Goal: Task Accomplishment & Management: Use online tool/utility

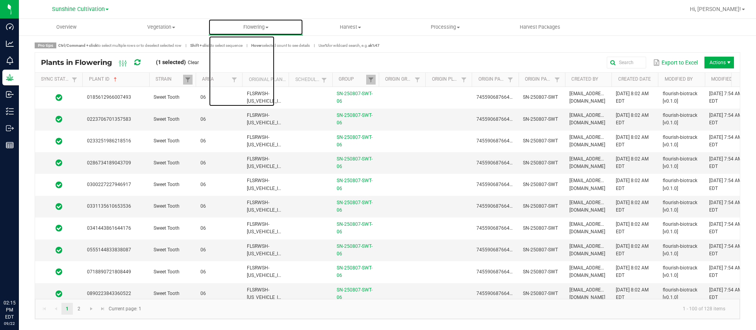
click at [256, 20] on uib-tab-heading "Flowering Create harvest Flowering groups Flowering plants Apply to plants Plan…" at bounding box center [256, 27] width 94 height 16
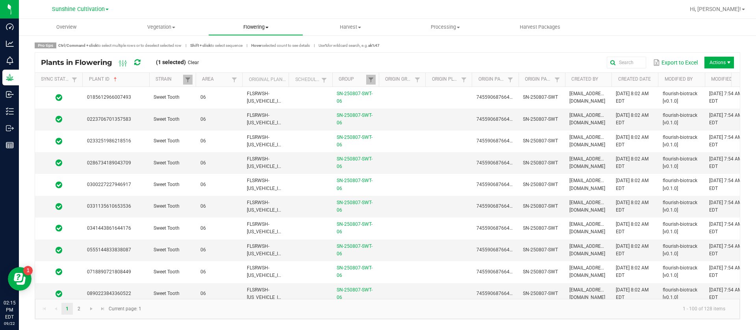
scroll to position [1978, 0]
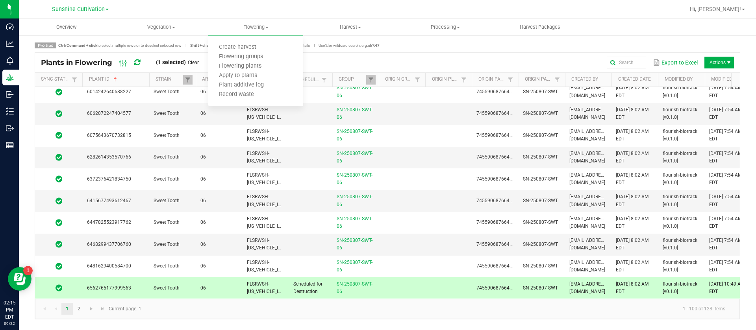
click at [155, 17] on nav "Sunshine Cultivation Green Acres Cultivation Sunshine Cultivation Hi, Alma!" at bounding box center [387, 9] width 737 height 19
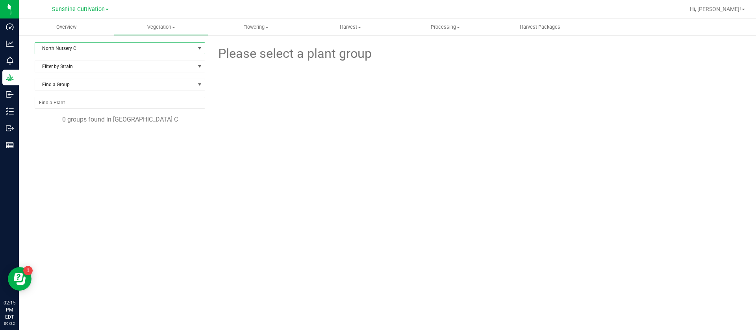
click at [74, 46] on span "North Nursery C" at bounding box center [115, 48] width 160 height 11
click at [247, 26] on span "Flowering" at bounding box center [256, 27] width 94 height 7
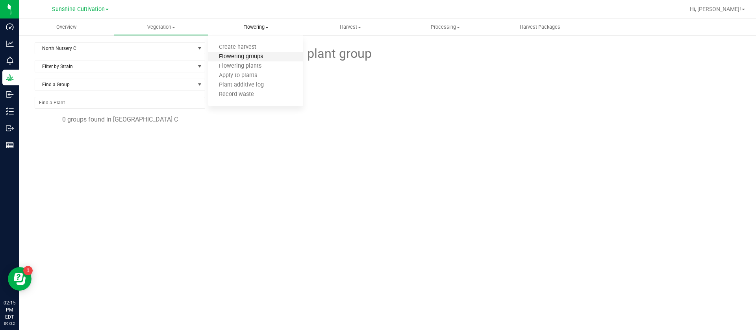
click at [258, 60] on span "Flowering groups" at bounding box center [240, 57] width 65 height 7
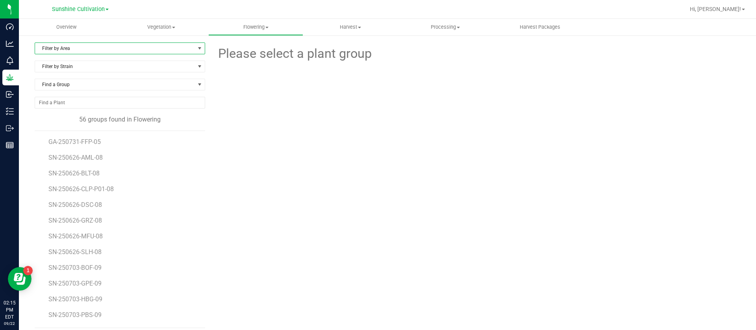
click at [72, 43] on span "Filter by Area" at bounding box center [115, 48] width 160 height 11
click at [51, 119] on li "07" at bounding box center [118, 121] width 167 height 12
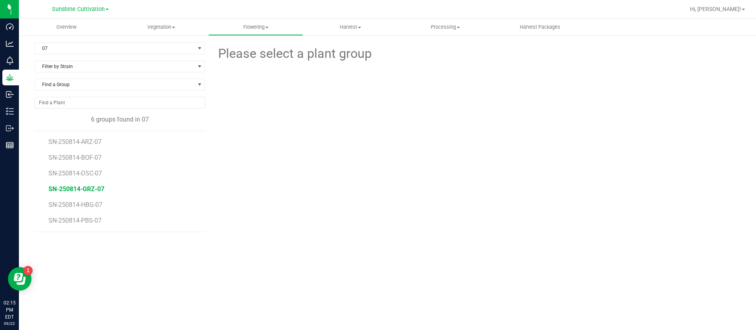
click at [93, 188] on span "SN-250814-GRZ-07" at bounding box center [76, 189] width 56 height 7
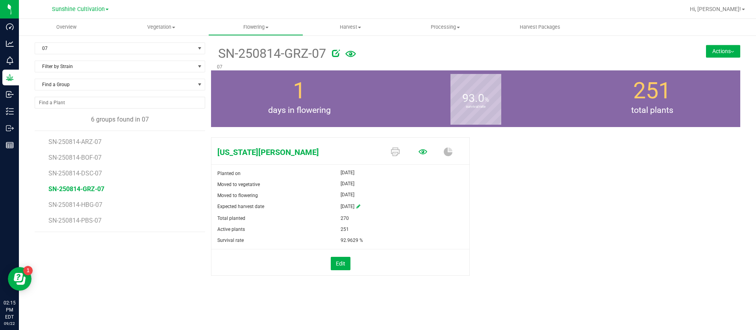
click at [420, 152] on icon at bounding box center [423, 152] width 9 height 9
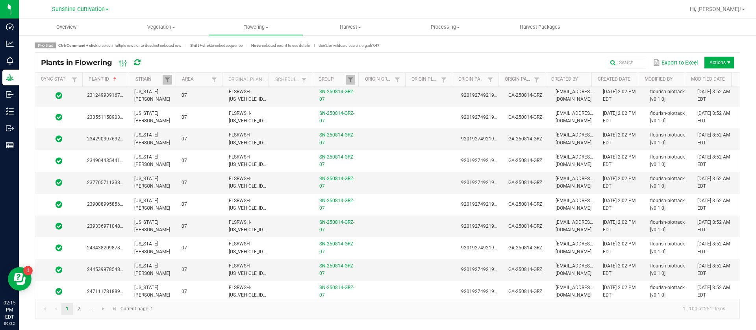
scroll to position [1969, 0]
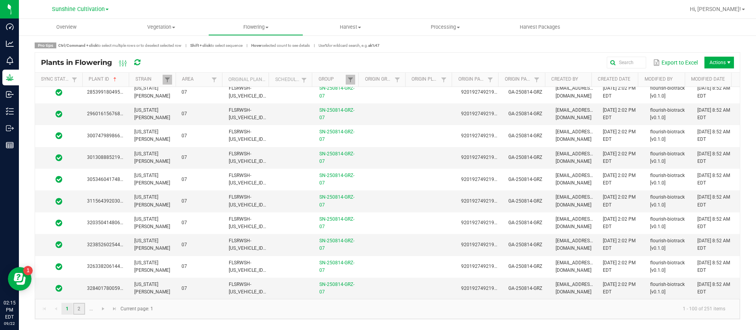
click at [79, 312] on link "2" at bounding box center [78, 309] width 11 height 12
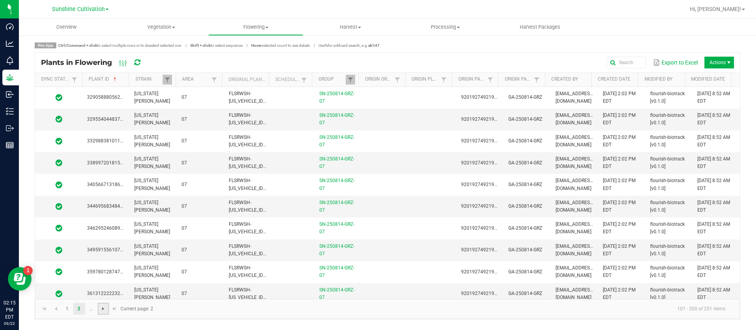
click at [104, 308] on span "Go to the next page" at bounding box center [103, 309] width 6 height 6
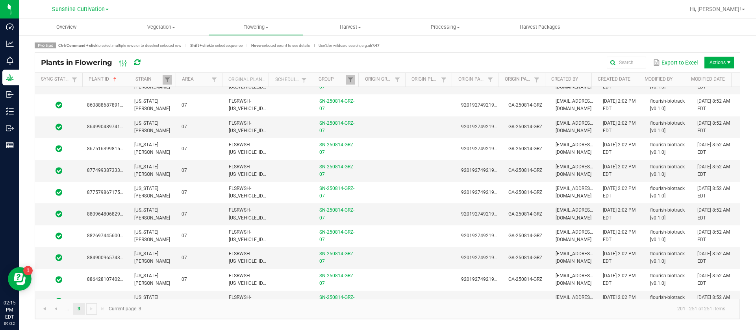
scroll to position [900, 0]
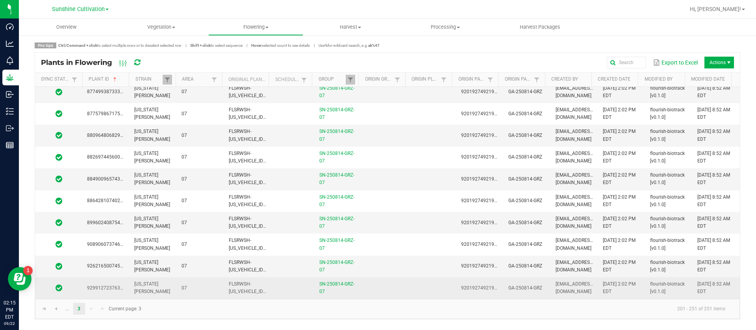
click at [376, 289] on td at bounding box center [385, 288] width 47 height 21
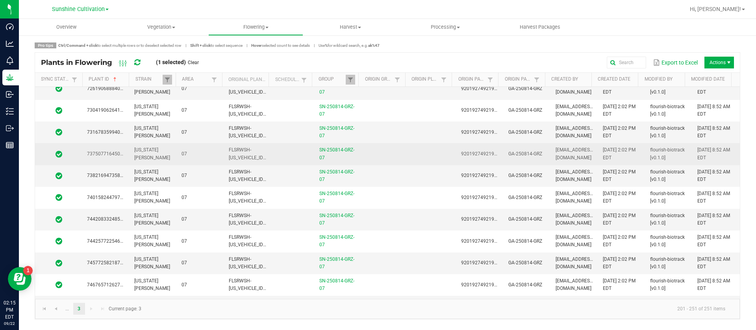
scroll to position [0, 0]
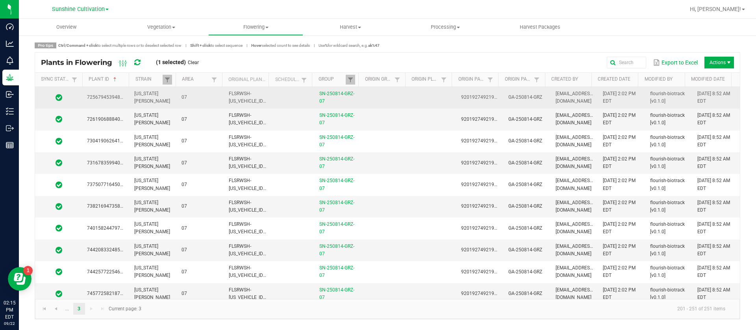
click at [415, 98] on td at bounding box center [432, 98] width 47 height 22
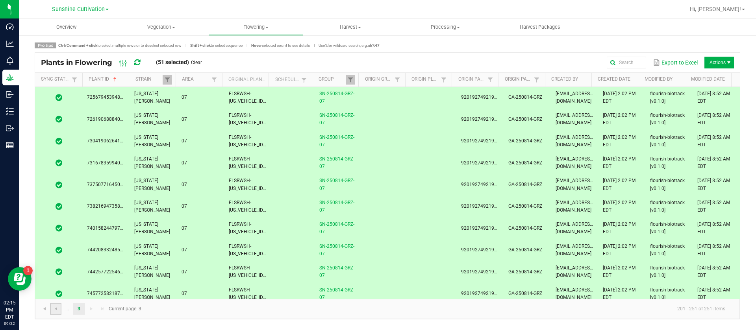
click at [59, 311] on link at bounding box center [55, 309] width 11 height 12
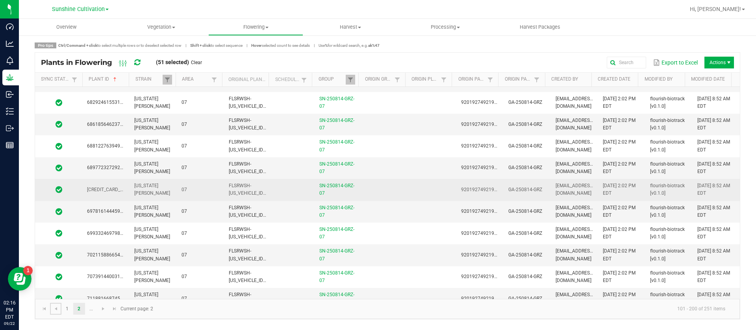
scroll to position [1969, 0]
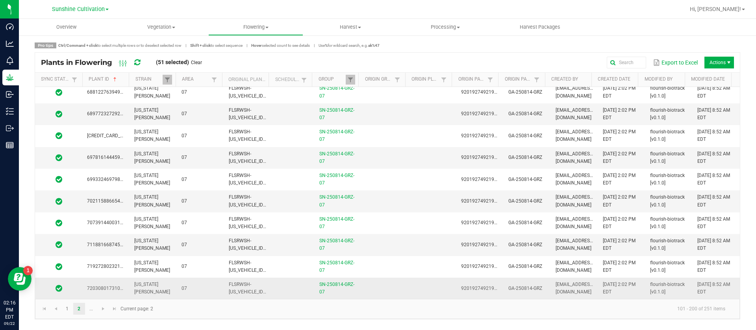
click at [367, 285] on td at bounding box center [385, 288] width 47 height 21
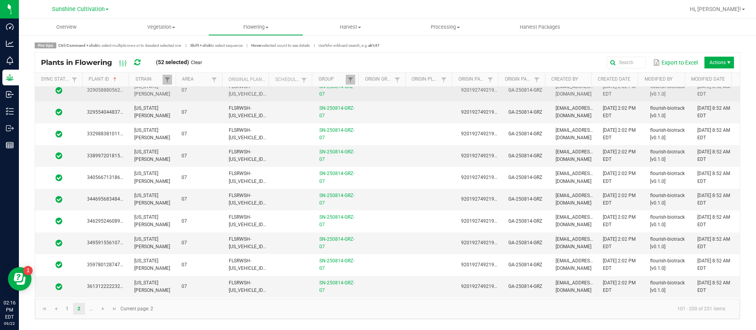
scroll to position [0, 0]
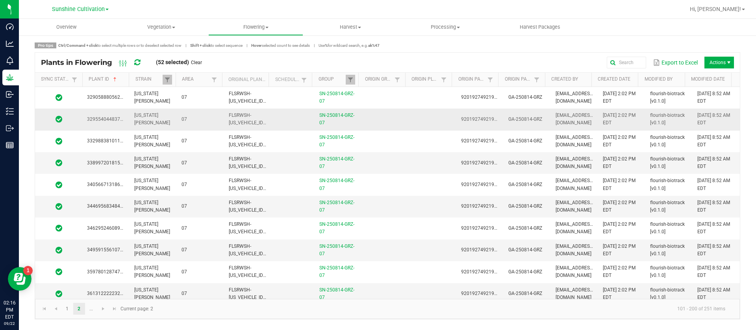
click at [415, 104] on td at bounding box center [432, 98] width 47 height 22
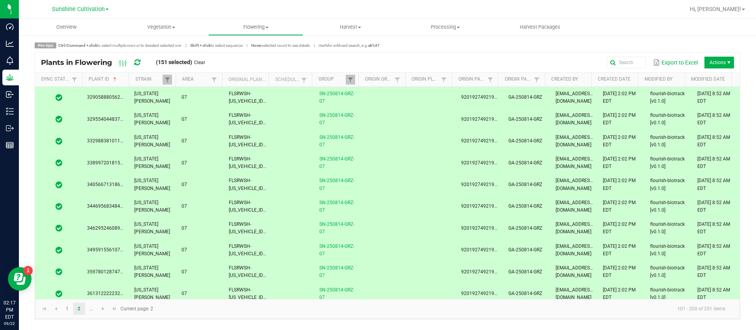
drag, startPoint x: 389, startPoint y: 98, endPoint x: 363, endPoint y: 118, distance: 32.5
click at [389, 98] on td at bounding box center [385, 98] width 47 height 22
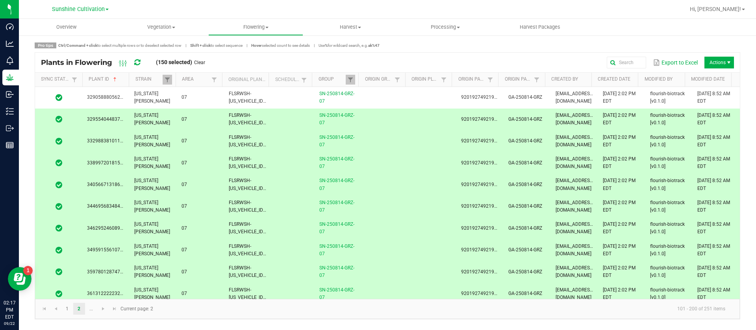
click at [363, 118] on td at bounding box center [385, 120] width 47 height 22
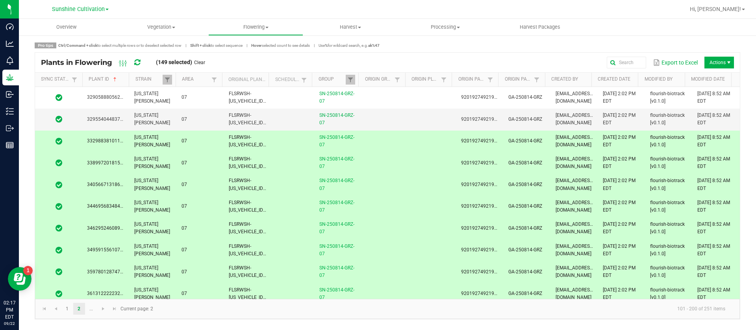
click at [363, 135] on td at bounding box center [385, 142] width 47 height 22
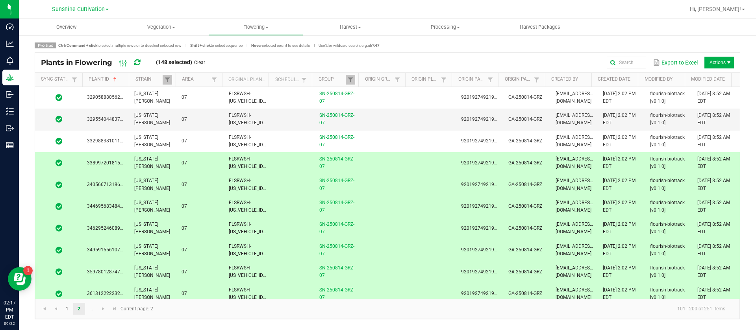
click at [364, 157] on td at bounding box center [385, 163] width 47 height 22
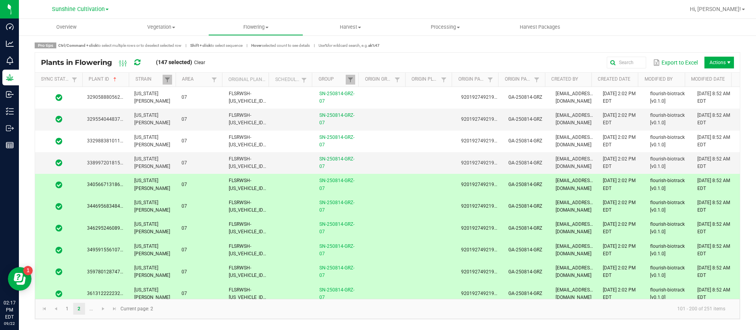
click at [363, 184] on td at bounding box center [385, 185] width 47 height 22
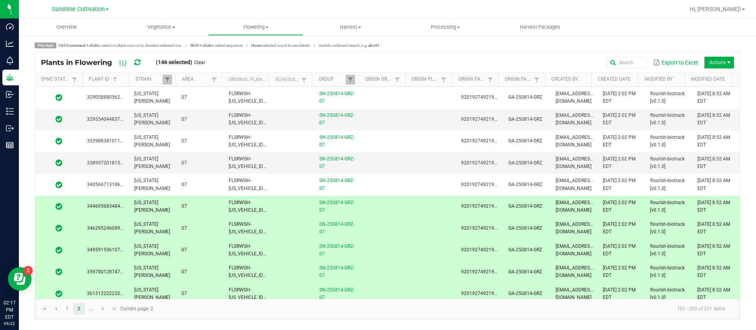
click at [366, 214] on td at bounding box center [385, 207] width 47 height 22
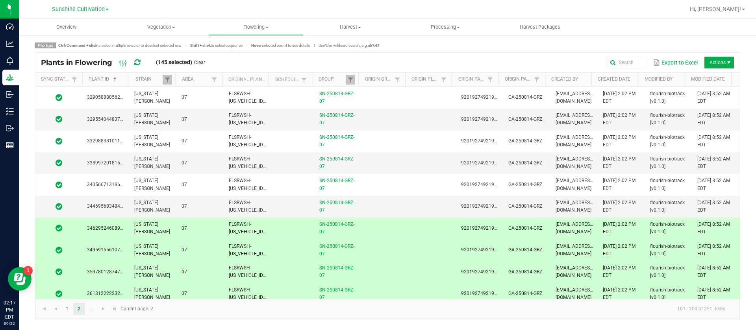
click at [363, 231] on td at bounding box center [385, 229] width 47 height 22
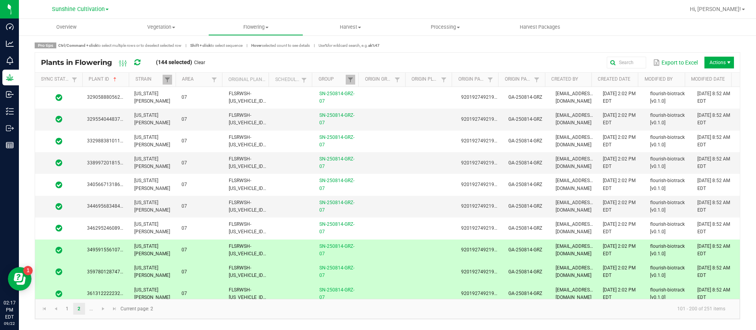
click at [362, 253] on td at bounding box center [385, 251] width 47 height 22
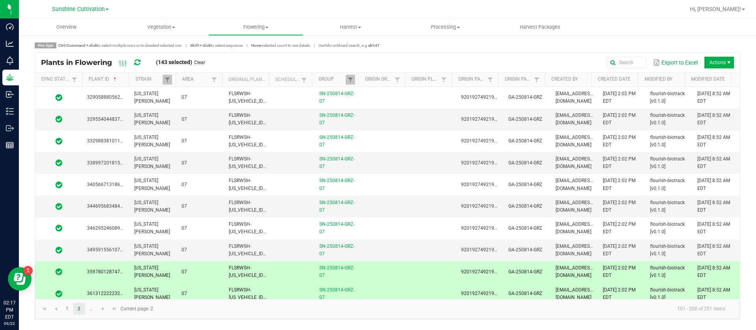
click at [356, 273] on td "SN-250814-GRZ-07" at bounding box center [338, 273] width 47 height 22
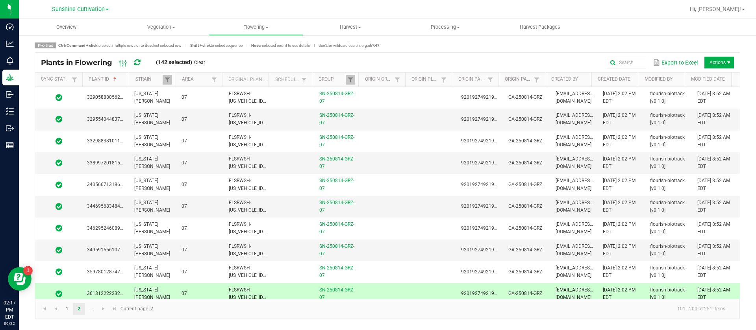
click at [362, 290] on td at bounding box center [385, 295] width 47 height 22
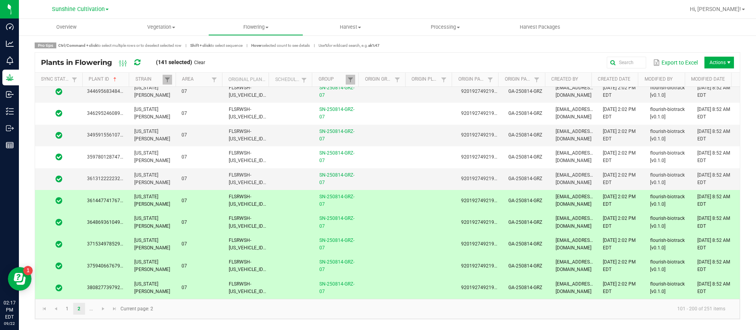
scroll to position [118, 0]
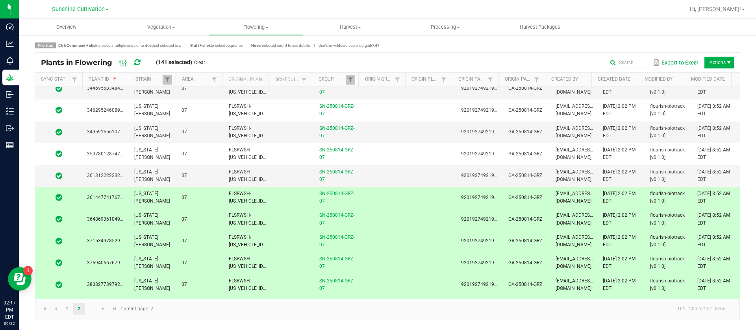
click at [369, 192] on td at bounding box center [385, 198] width 47 height 22
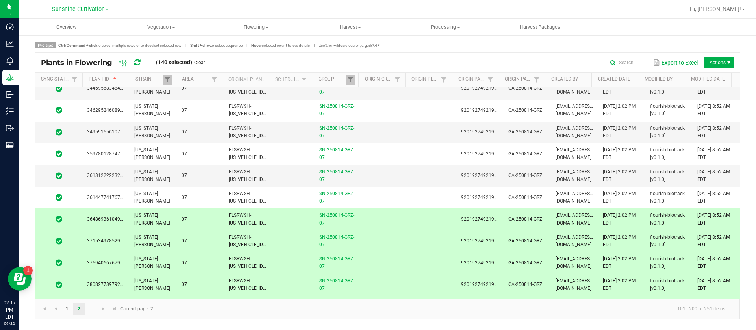
click at [370, 223] on td at bounding box center [385, 220] width 47 height 22
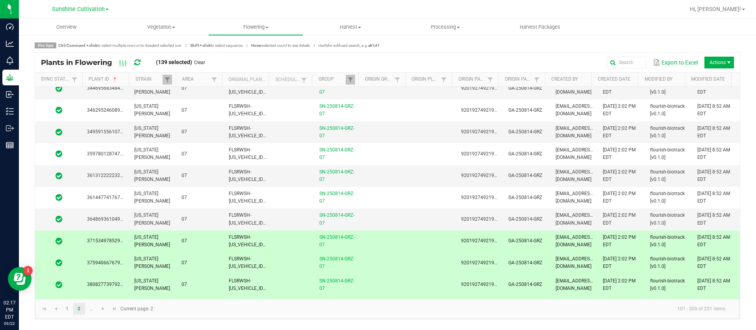
click at [367, 241] on td at bounding box center [385, 242] width 47 height 22
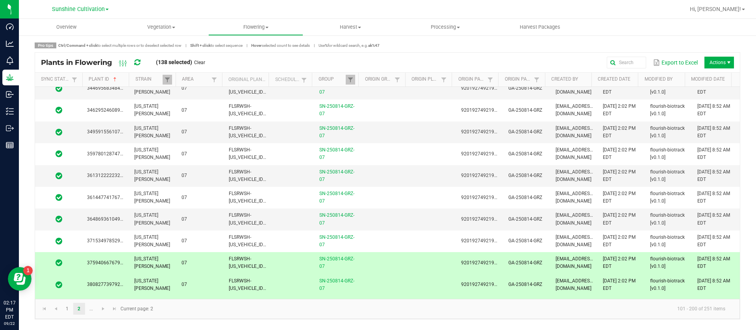
click at [362, 267] on td at bounding box center [385, 263] width 47 height 22
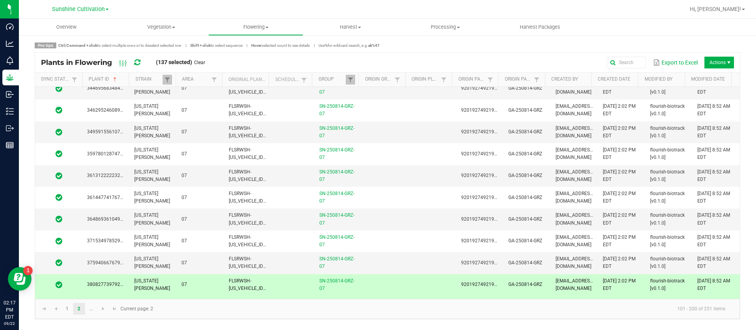
click at [362, 285] on td at bounding box center [385, 286] width 47 height 22
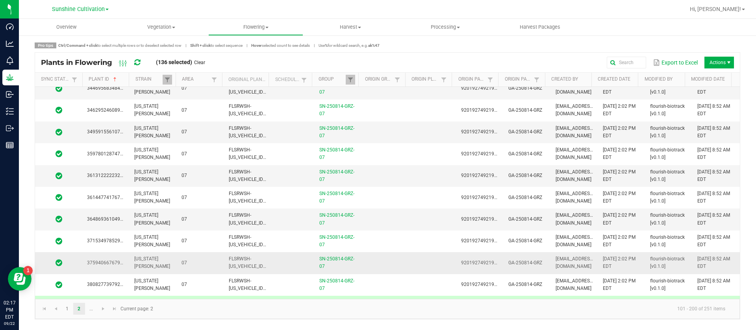
scroll to position [236, 0]
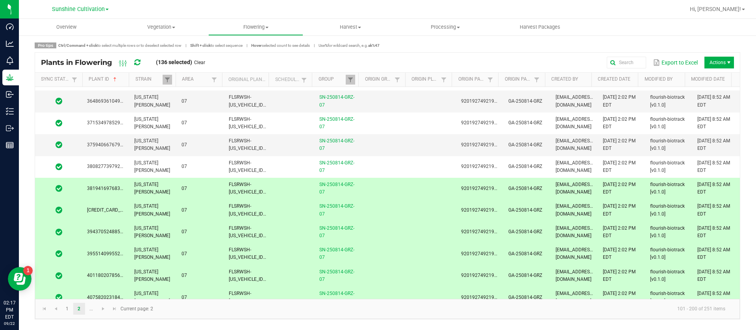
click at [352, 191] on td "SN-250814-GRZ-07" at bounding box center [338, 189] width 47 height 22
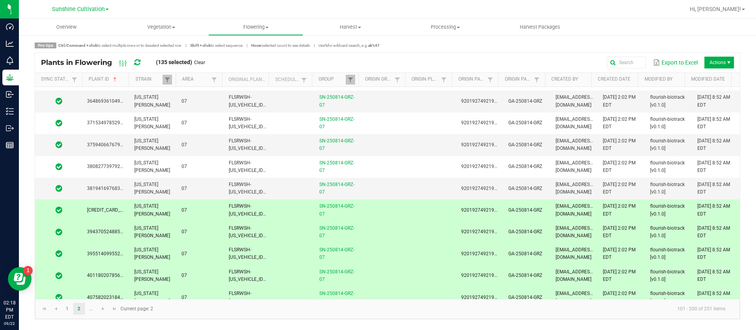
click at [382, 218] on td at bounding box center [385, 211] width 47 height 22
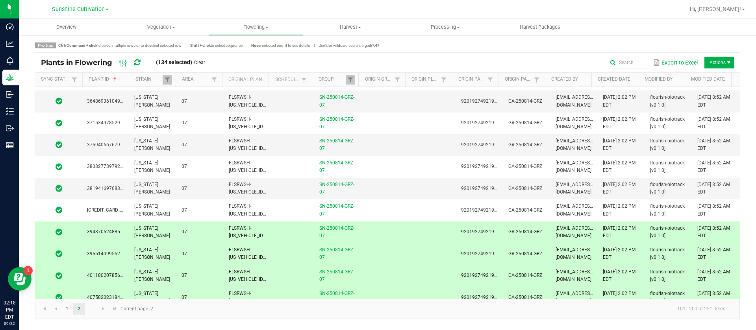
click at [375, 242] on td at bounding box center [385, 233] width 47 height 22
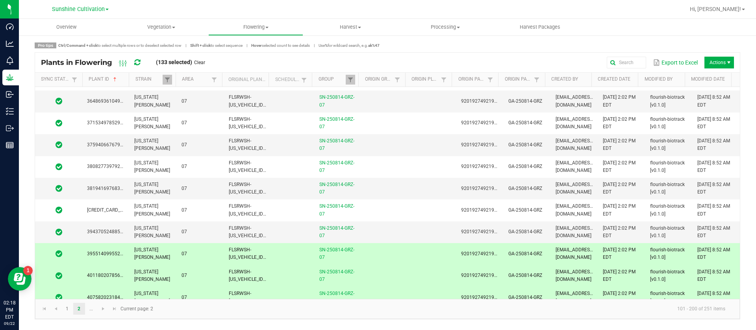
click at [374, 257] on td at bounding box center [385, 254] width 47 height 22
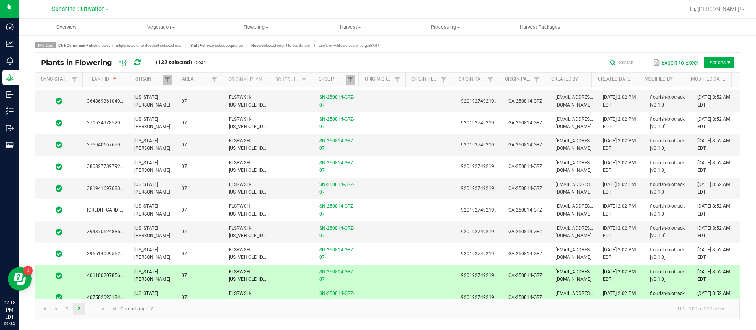
click at [372, 276] on td at bounding box center [385, 276] width 47 height 22
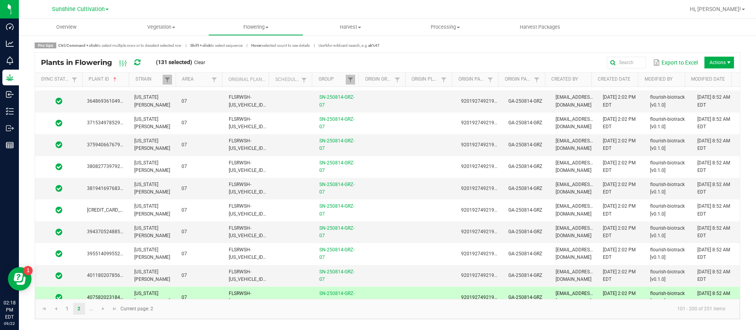
click at [363, 292] on td at bounding box center [385, 298] width 47 height 22
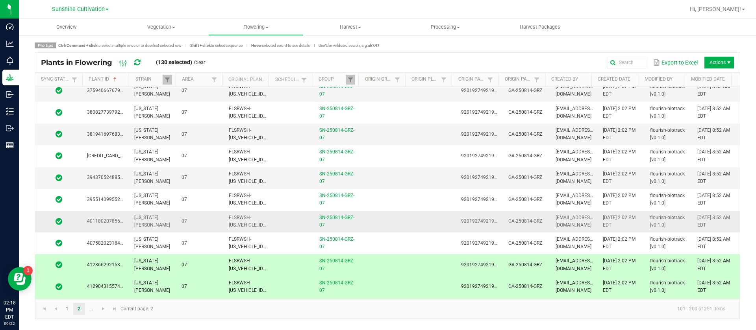
scroll to position [354, 0]
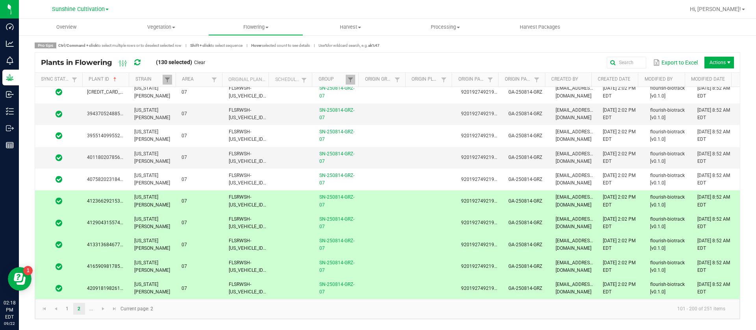
click at [393, 200] on td at bounding box center [385, 202] width 47 height 22
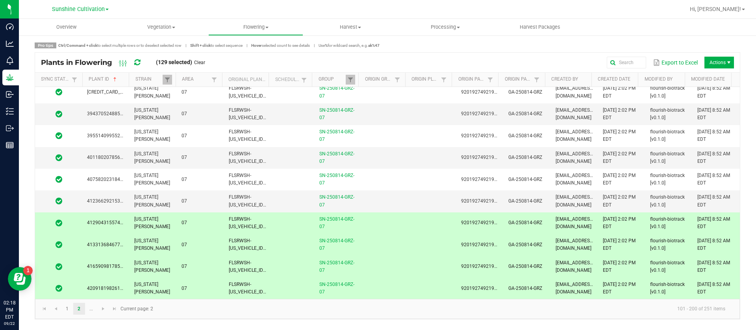
click at [372, 221] on td at bounding box center [385, 224] width 47 height 22
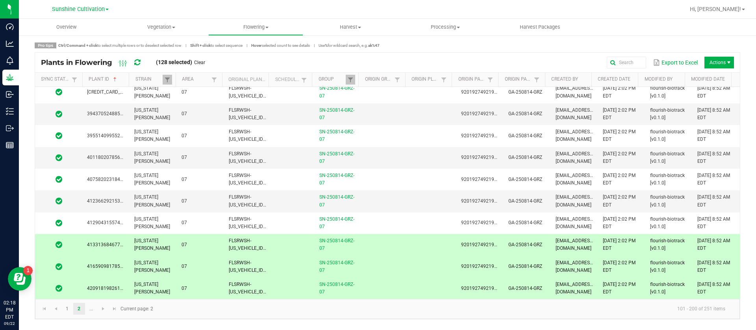
click at [371, 242] on td at bounding box center [385, 245] width 47 height 22
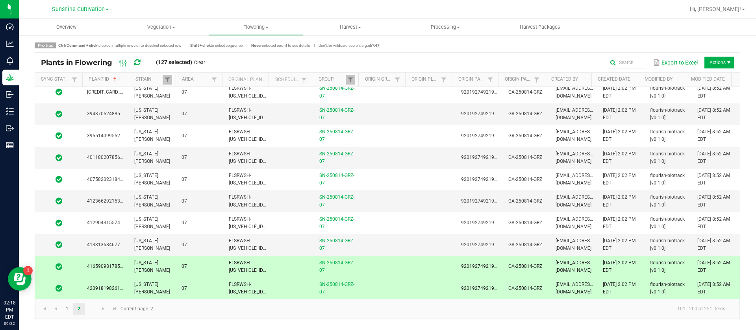
drag, startPoint x: 373, startPoint y: 270, endPoint x: 371, endPoint y: 277, distance: 7.3
click at [373, 270] on td at bounding box center [385, 267] width 47 height 22
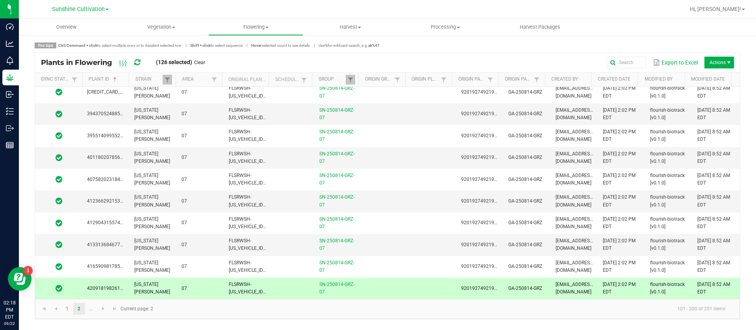
click at [370, 287] on td at bounding box center [385, 289] width 47 height 22
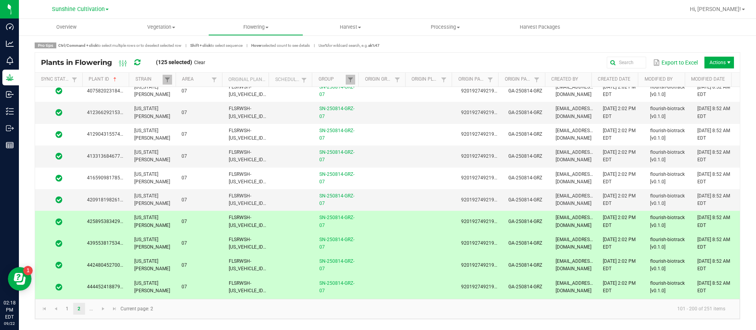
scroll to position [532, 0]
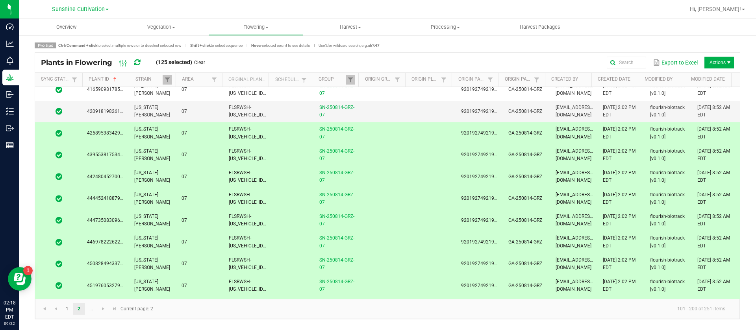
click at [388, 139] on td at bounding box center [385, 133] width 47 height 22
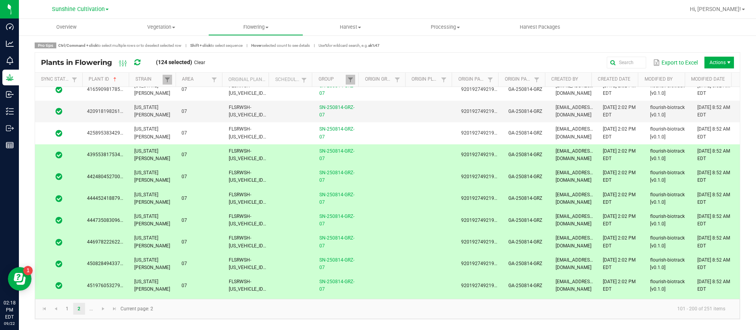
click at [376, 152] on td at bounding box center [385, 156] width 47 height 22
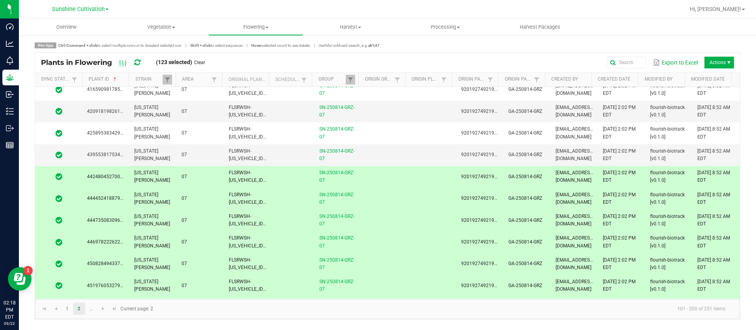
click at [379, 174] on td at bounding box center [385, 177] width 47 height 22
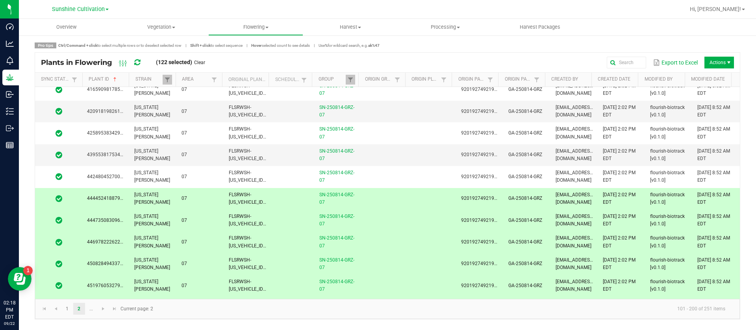
click at [382, 202] on td at bounding box center [385, 199] width 47 height 22
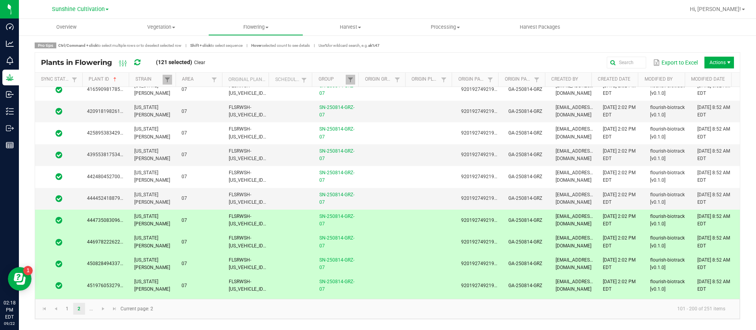
click at [384, 226] on td at bounding box center [385, 221] width 47 height 22
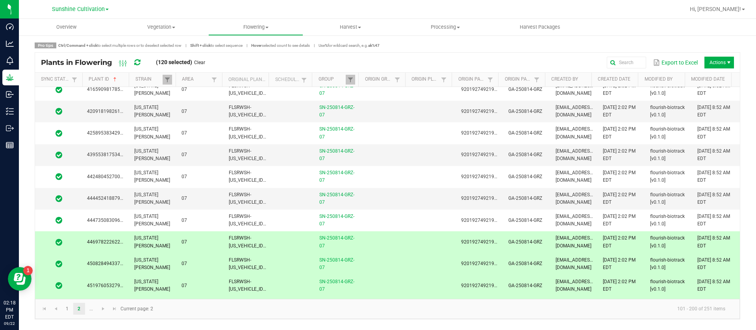
click at [383, 244] on td at bounding box center [385, 243] width 47 height 22
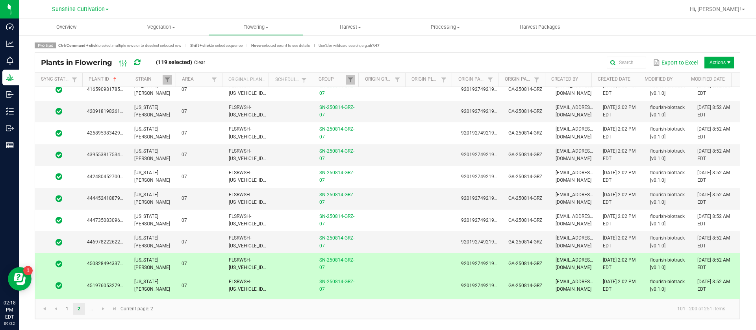
click at [384, 265] on td at bounding box center [385, 265] width 47 height 22
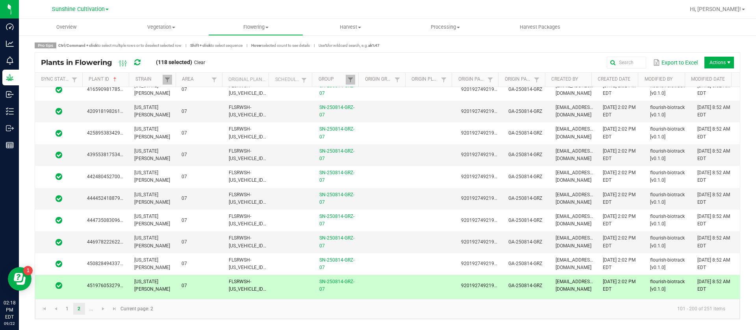
click at [386, 282] on td at bounding box center [385, 286] width 47 height 22
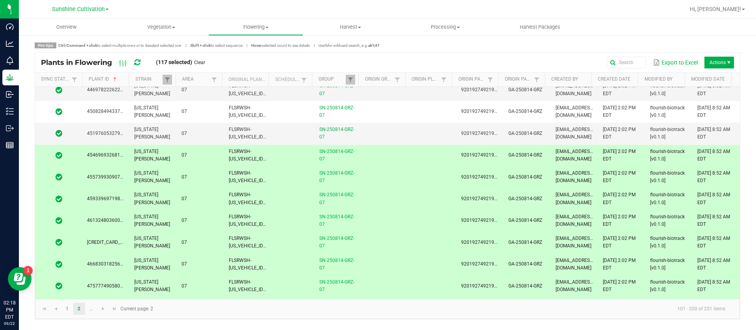
scroll to position [709, 0]
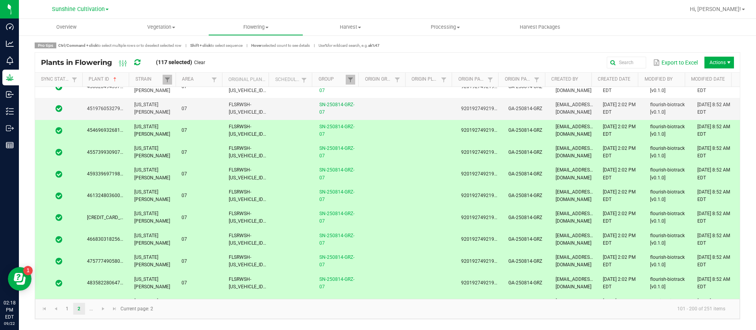
click at [376, 130] on td at bounding box center [385, 131] width 47 height 22
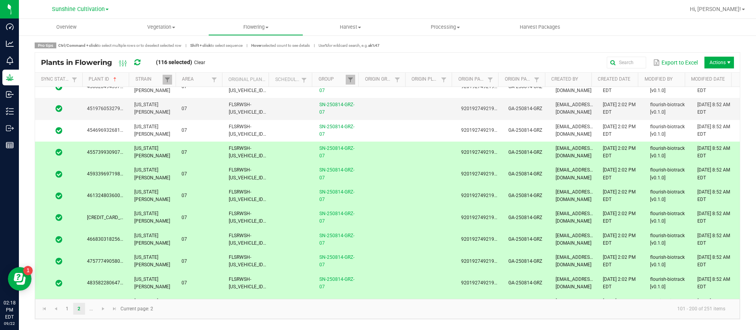
click at [362, 154] on td at bounding box center [385, 153] width 47 height 22
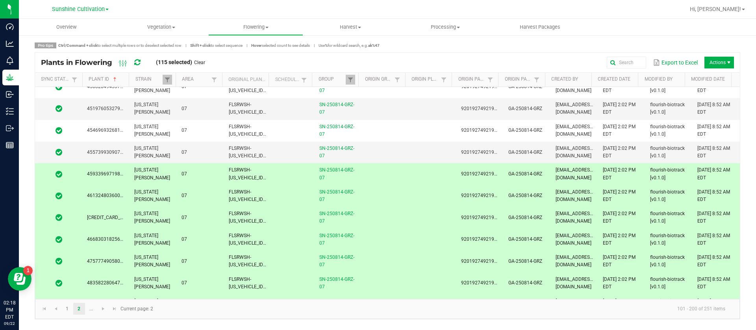
click at [362, 170] on td at bounding box center [385, 174] width 47 height 22
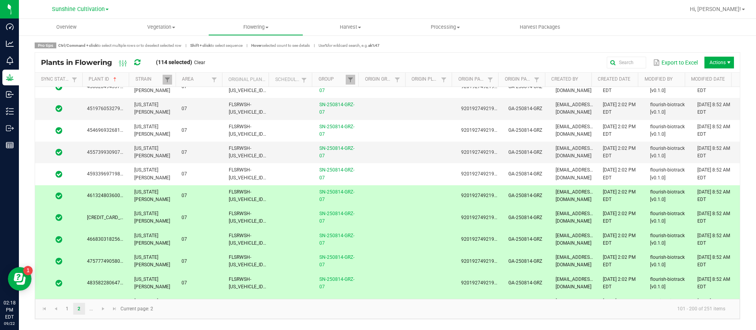
click at [372, 200] on td at bounding box center [385, 197] width 47 height 22
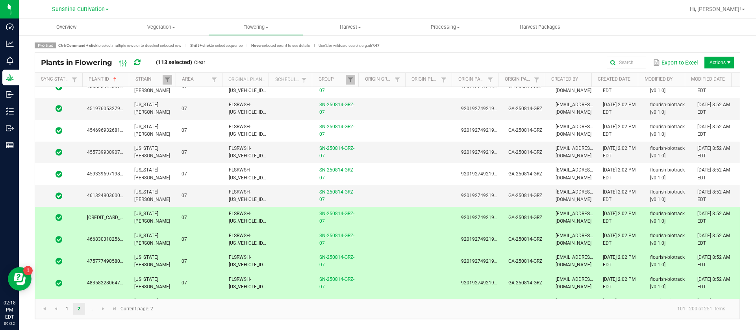
click at [372, 214] on td at bounding box center [385, 218] width 47 height 22
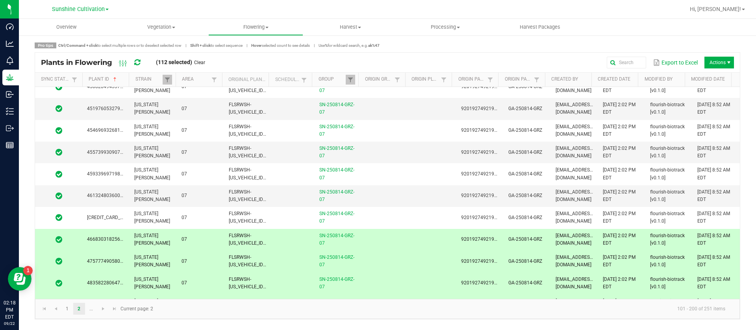
click at [374, 239] on td at bounding box center [385, 240] width 47 height 22
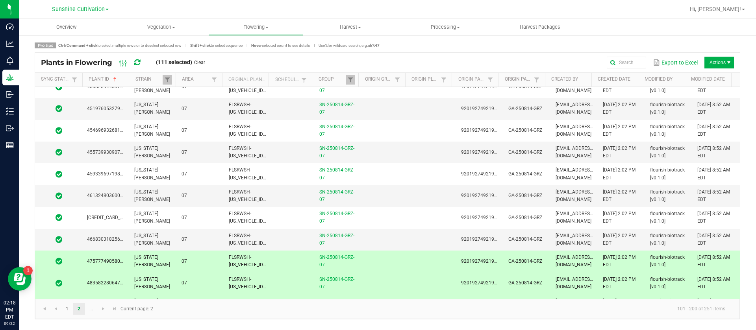
drag, startPoint x: 380, startPoint y: 258, endPoint x: 382, endPoint y: 264, distance: 6.2
click at [380, 258] on td at bounding box center [385, 262] width 47 height 22
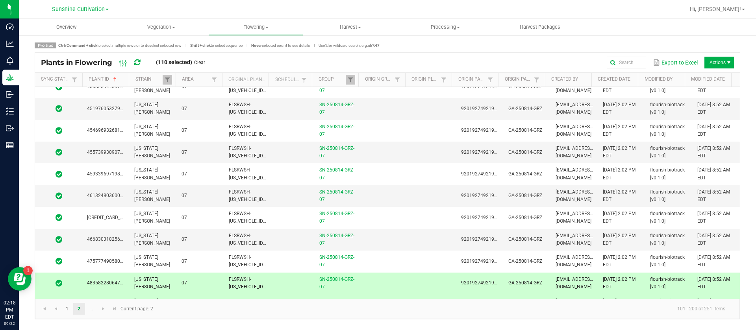
click at [379, 285] on td at bounding box center [385, 284] width 47 height 22
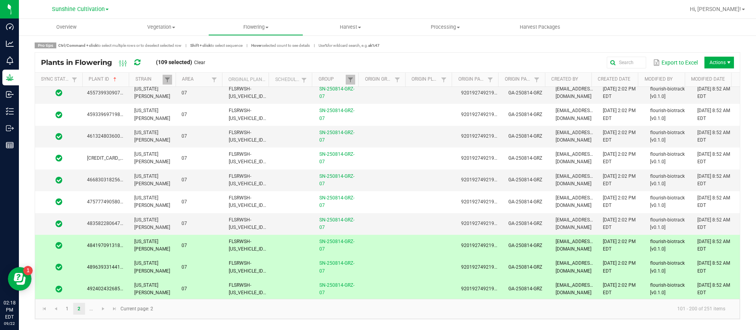
scroll to position [827, 0]
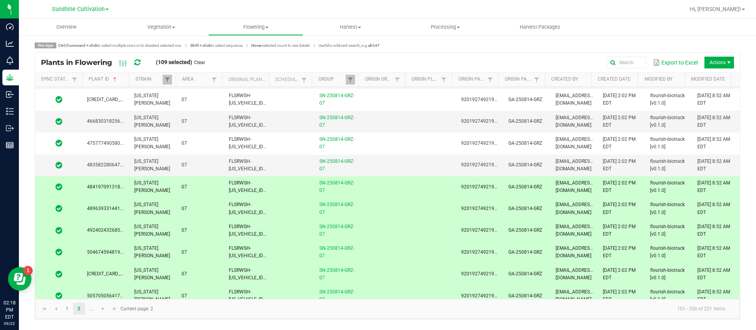
click at [385, 179] on td at bounding box center [385, 187] width 47 height 22
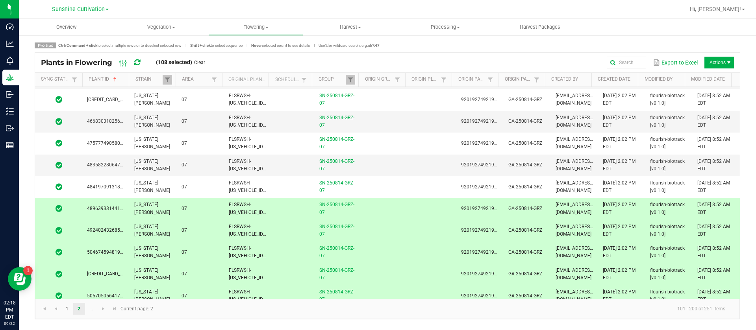
click at [373, 202] on td at bounding box center [385, 209] width 47 height 22
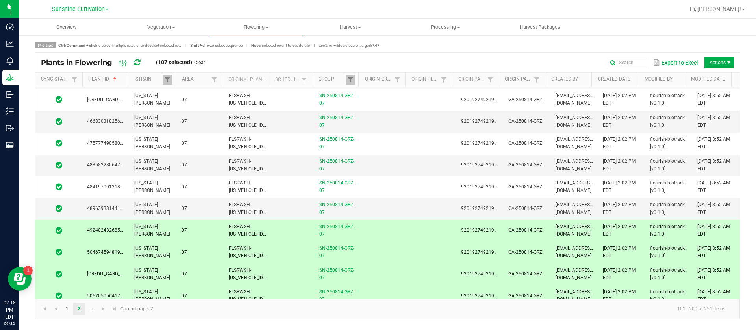
click at [377, 231] on td at bounding box center [385, 231] width 47 height 22
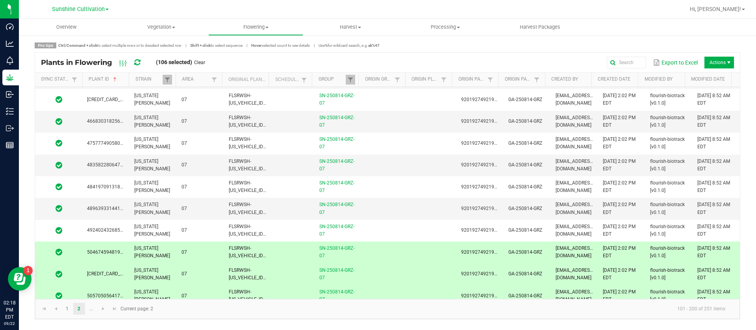
click at [376, 255] on td at bounding box center [385, 253] width 47 height 22
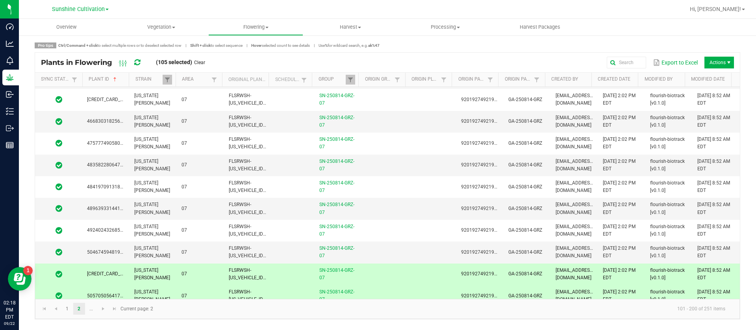
click at [372, 277] on td at bounding box center [385, 275] width 47 height 22
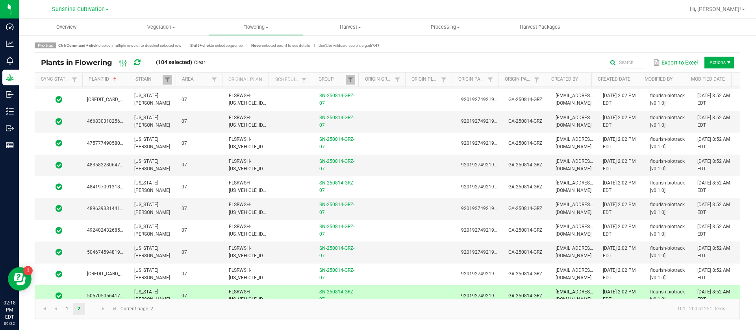
click at [371, 297] on td at bounding box center [385, 297] width 47 height 22
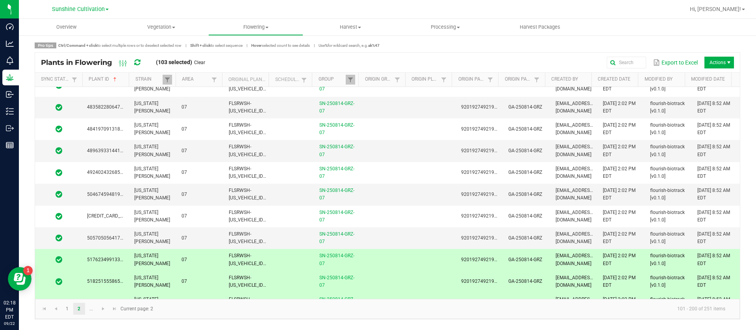
scroll to position [1004, 0]
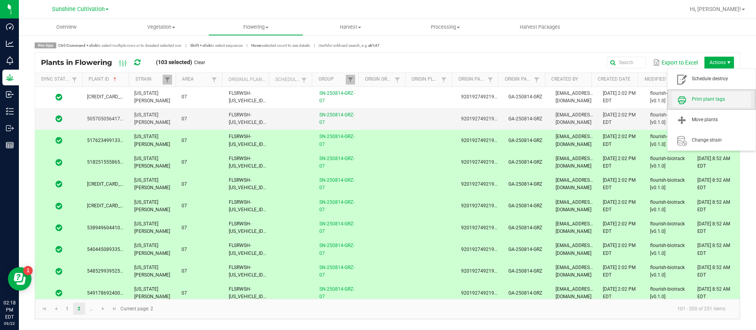
click at [713, 102] on span "Print plant tags" at bounding box center [721, 99] width 59 height 7
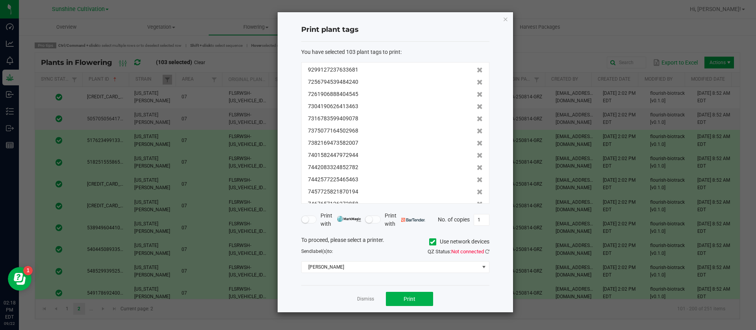
click at [486, 247] on span "Use network devices" at bounding box center [459, 242] width 60 height 12
click at [488, 251] on icon at bounding box center [487, 251] width 4 height 5
click at [428, 270] on div "To proceed, please select a printer. Use network devices Send label(s) to: Sear…" at bounding box center [395, 254] width 188 height 37
click at [357, 270] on span "Christine_TEST" at bounding box center [391, 267] width 178 height 11
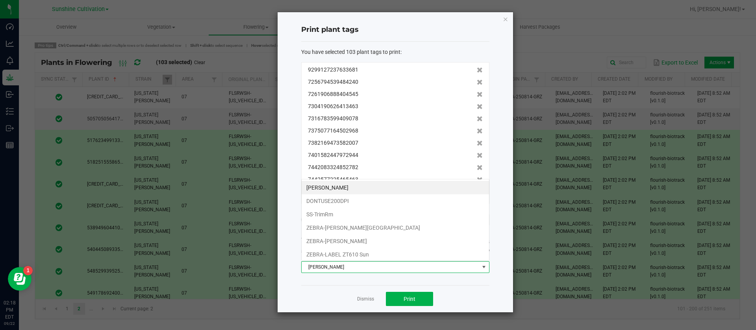
scroll to position [12, 188]
click at [368, 256] on li "ZEBRA-LABEL ZT610 Sun" at bounding box center [395, 254] width 187 height 13
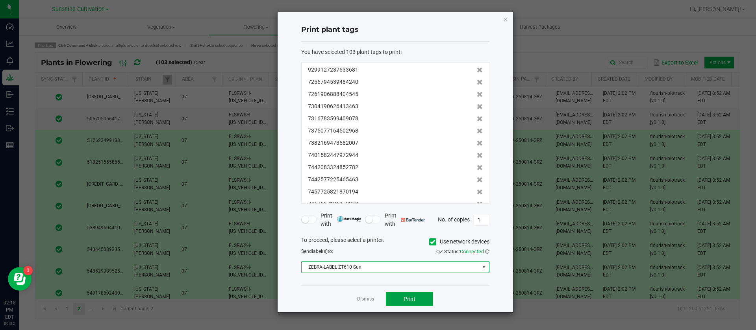
click at [406, 300] on span "Print" at bounding box center [410, 299] width 12 height 6
drag, startPoint x: 365, startPoint y: 300, endPoint x: 359, endPoint y: 306, distance: 8.9
click at [365, 300] on link "Dismiss" at bounding box center [365, 299] width 17 height 7
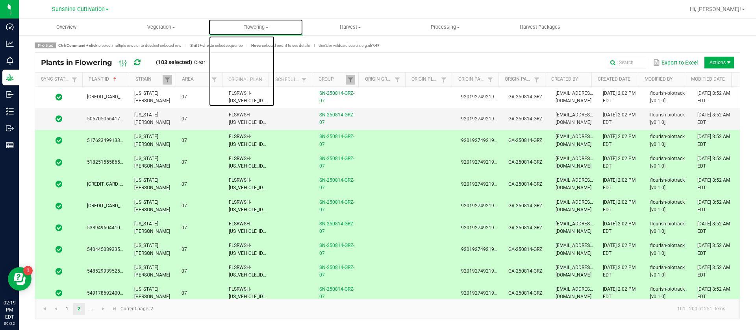
drag, startPoint x: 243, startPoint y: 22, endPoint x: 243, endPoint y: 41, distance: 18.5
click at [243, 22] on uib-tab-heading "Flowering Create harvest Flowering groups Flowering plants Apply to plants Plan…" at bounding box center [256, 27] width 94 height 16
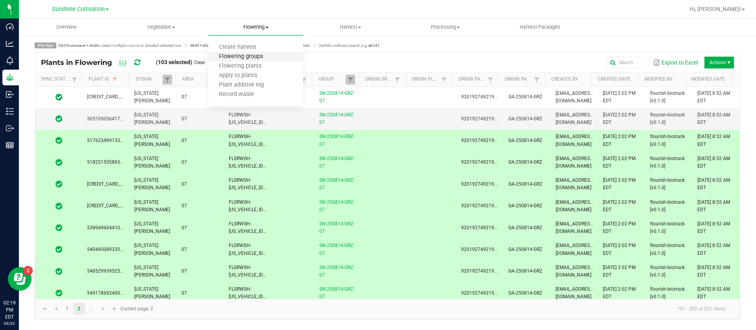
click at [256, 54] on span "Flowering groups" at bounding box center [240, 57] width 65 height 7
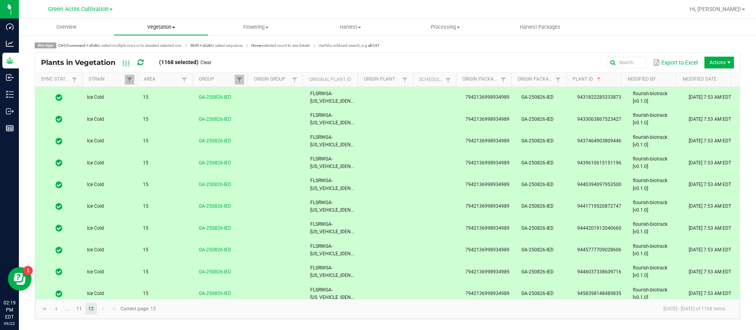
scroll to position [1271, 0]
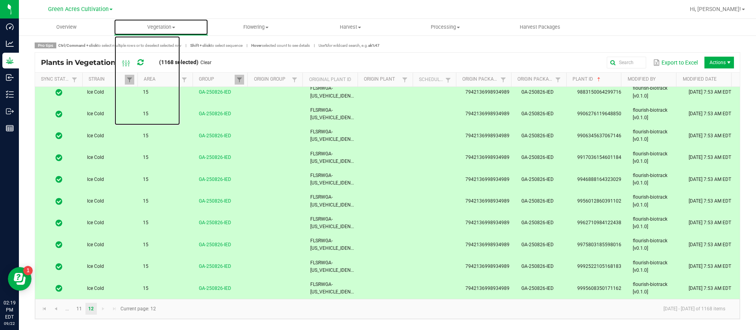
drag, startPoint x: 173, startPoint y: 20, endPoint x: 156, endPoint y: 43, distance: 28.4
click at [172, 20] on uib-tab-heading "Vegetation Veg groups Veg plants Mother groups Mother plants Apply to plants Cr…" at bounding box center [161, 27] width 94 height 16
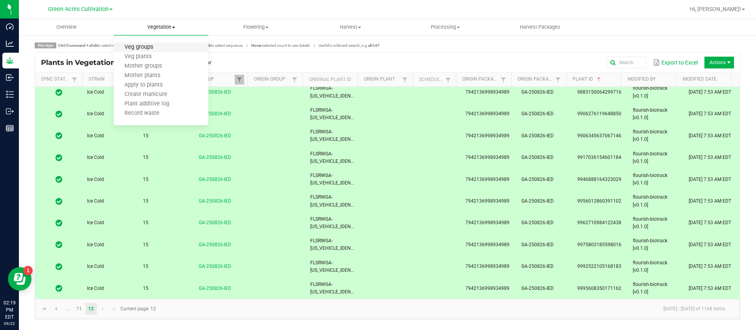
click at [142, 48] on span "Veg groups" at bounding box center [139, 47] width 50 height 7
